Goal: Use online tool/utility

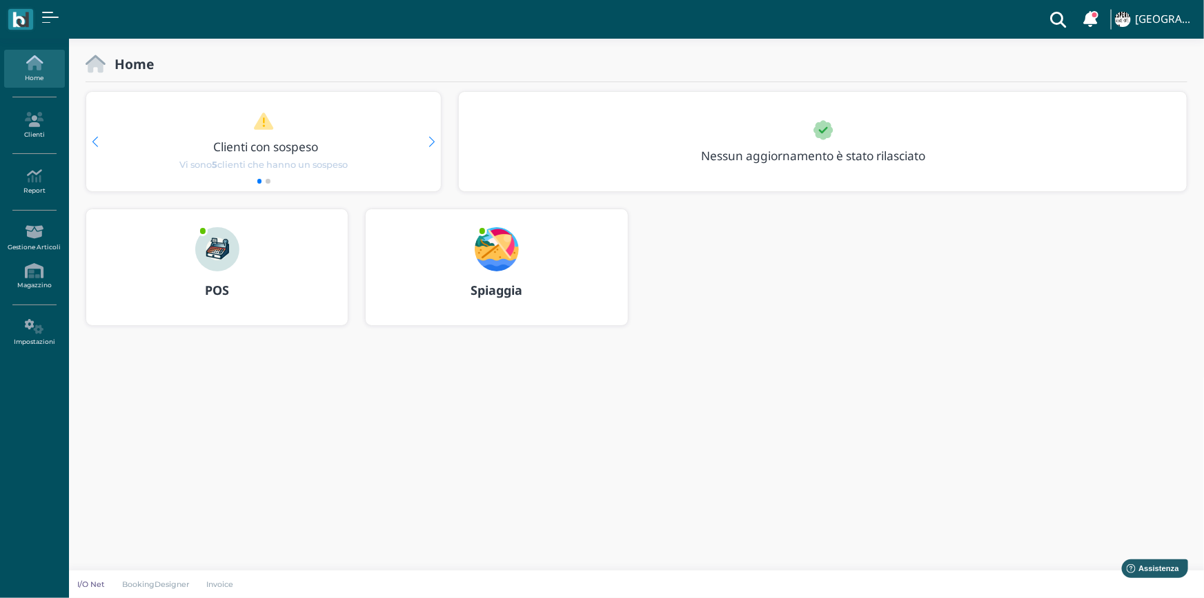
click at [489, 262] on img at bounding box center [497, 249] width 44 height 44
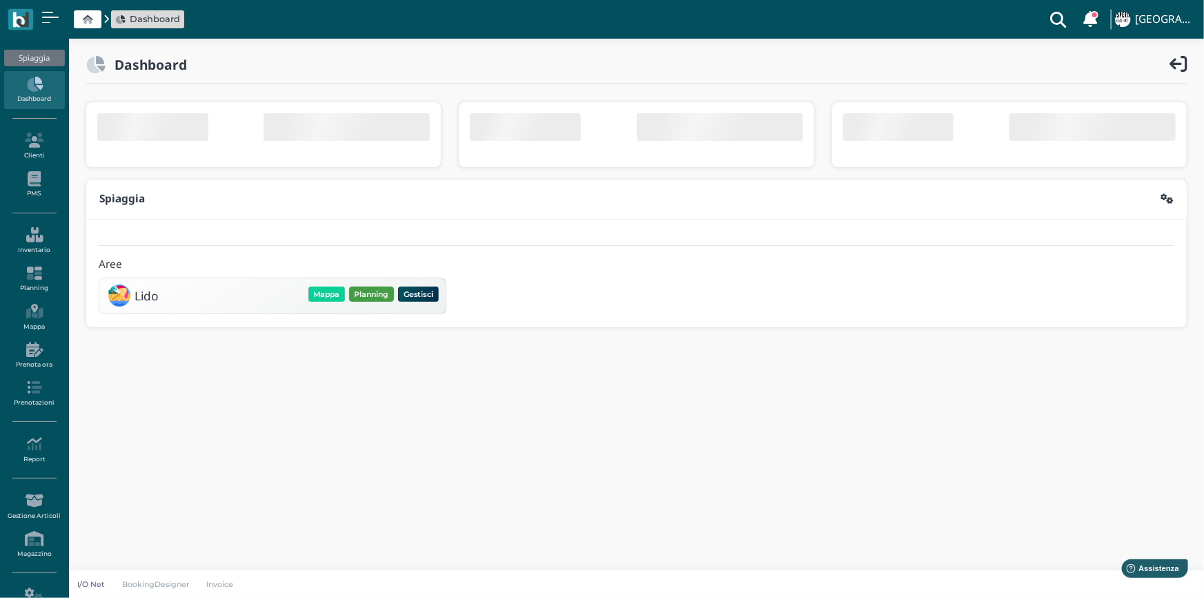
click at [366, 298] on button "Planning" at bounding box center [371, 293] width 45 height 15
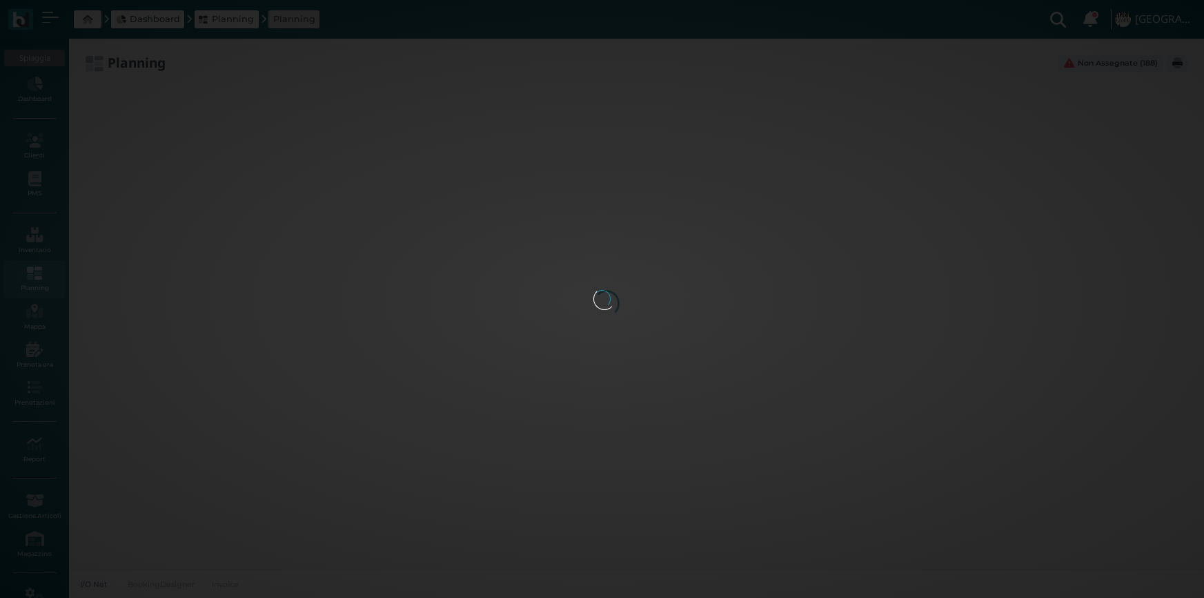
type input "2.8"
type input "55"
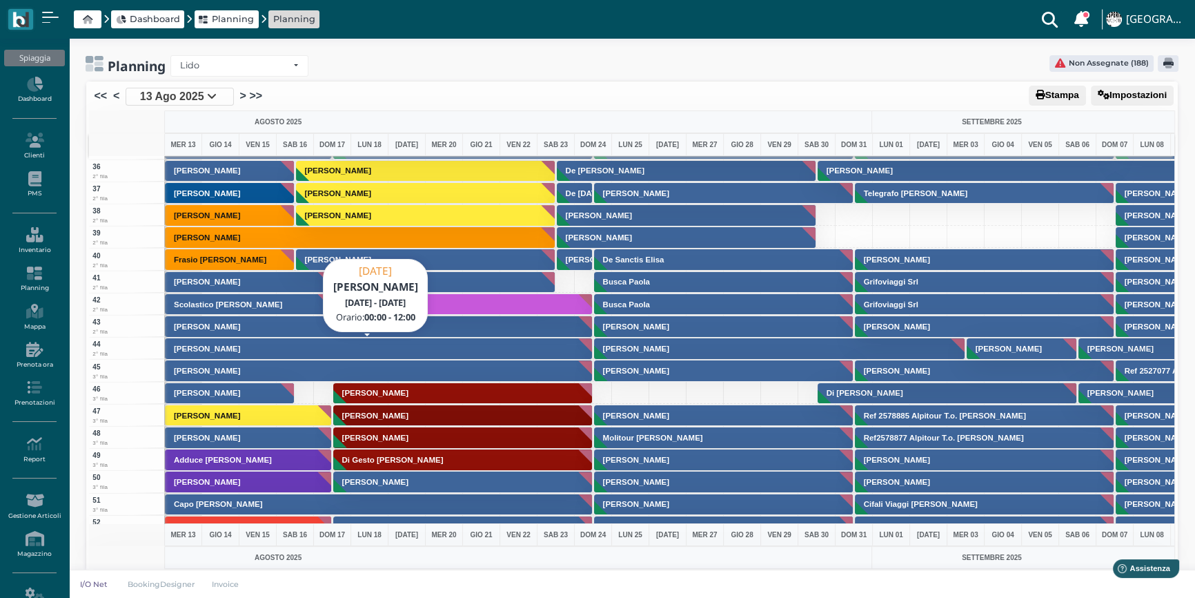
scroll to position [752, 0]
